Goal: Task Accomplishment & Management: Manage account settings

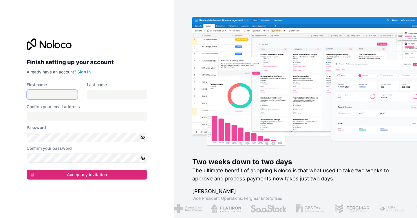
click at [49, 91] on input "First name" at bounding box center [52, 94] width 51 height 9
type input "*****"
type input "********"
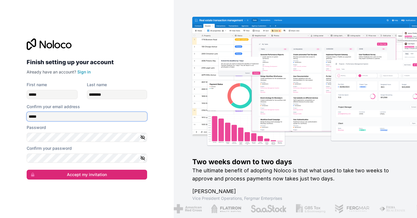
type input "**********"
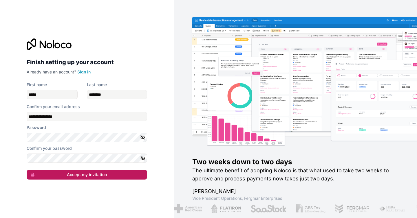
click at [62, 171] on button "Accept my invitation" at bounding box center [87, 175] width 120 height 10
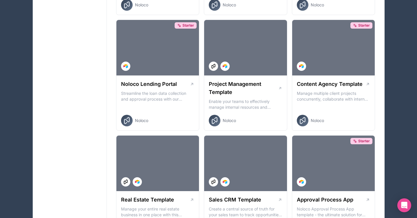
scroll to position [230, 0]
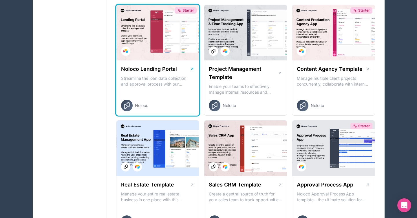
click at [153, 76] on p "Streamline the loan data collection and approval process with our Lending Porta…" at bounding box center [157, 82] width 73 height 12
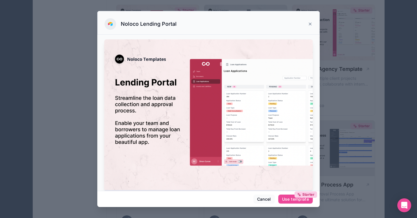
click at [309, 24] on icon at bounding box center [310, 24] width 5 height 5
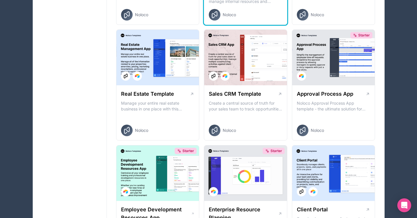
scroll to position [322, 0]
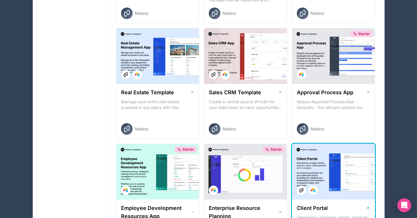
click at [310, 176] on div at bounding box center [333, 172] width 83 height 56
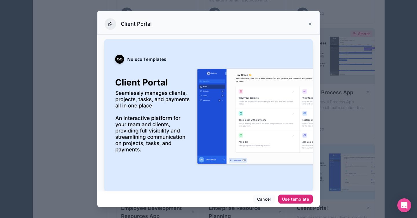
click at [302, 200] on div "Use template" at bounding box center [295, 199] width 27 height 5
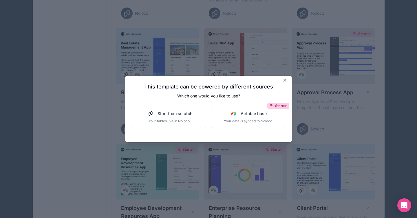
click at [285, 82] on icon at bounding box center [284, 80] width 5 height 5
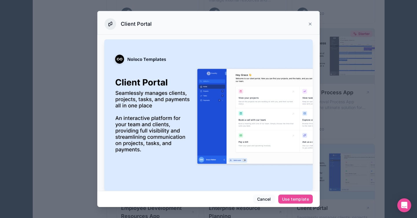
click at [307, 25] on div "Client Portal" at bounding box center [208, 24] width 208 height 12
click at [308, 25] on icon at bounding box center [310, 24] width 5 height 5
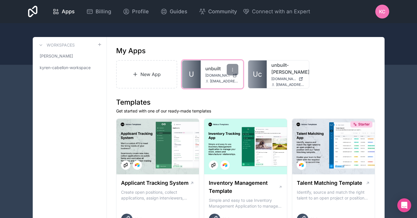
click at [207, 71] on link "unbuilt" at bounding box center [221, 68] width 33 height 7
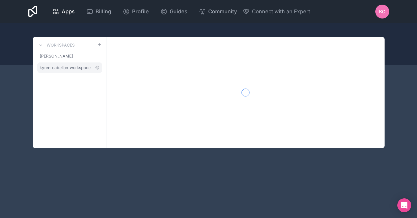
click at [74, 68] on span "kyren-cabellon-workspace" at bounding box center [65, 68] width 51 height 6
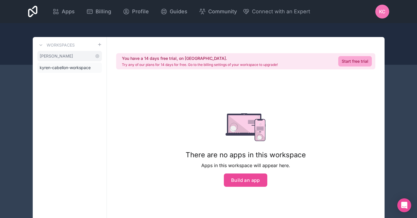
click at [74, 58] on link "[PERSON_NAME]" at bounding box center [69, 56] width 65 height 10
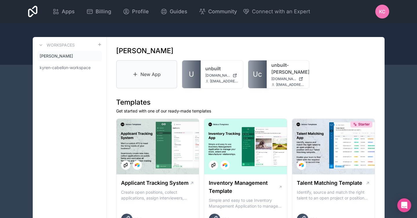
click at [161, 83] on link "New App" at bounding box center [146, 74] width 61 height 28
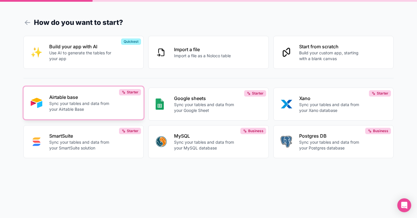
click at [107, 110] on p "Sync your tables and data from your Airtable Base" at bounding box center [81, 107] width 64 height 12
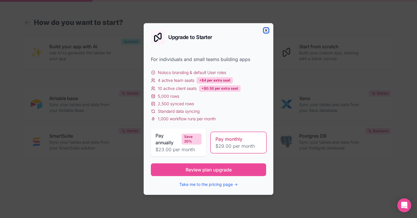
click at [268, 32] on icon "button" at bounding box center [266, 30] width 5 height 5
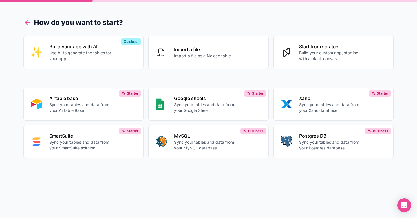
click at [28, 23] on icon at bounding box center [27, 23] width 8 height 8
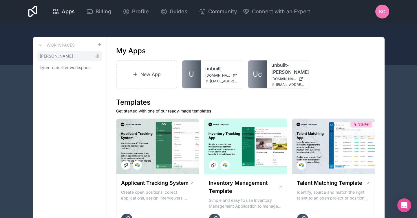
click at [77, 56] on link "[PERSON_NAME]" at bounding box center [69, 56] width 65 height 10
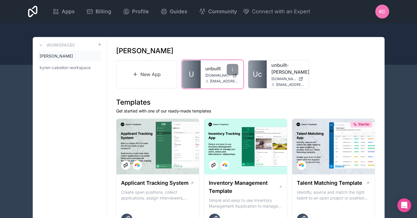
click at [207, 79] on div "[EMAIL_ADDRESS][DOMAIN_NAME]" at bounding box center [221, 81] width 33 height 5
click at [231, 70] on icon at bounding box center [232, 69] width 5 height 5
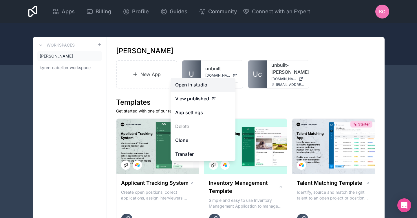
click at [208, 87] on link "Open in studio" at bounding box center [202, 85] width 65 height 14
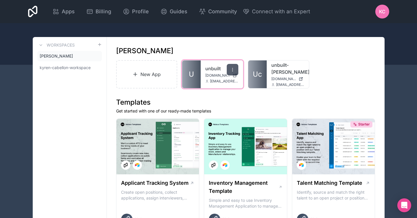
click at [231, 68] on icon at bounding box center [232, 69] width 5 height 5
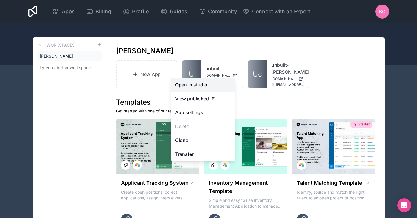
click at [202, 86] on link "Open in studio" at bounding box center [202, 85] width 65 height 14
